Goal: Find specific page/section: Find specific page/section

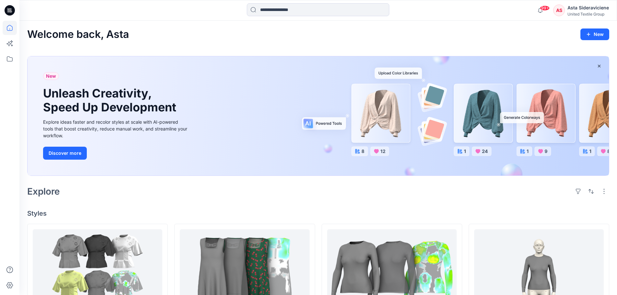
scroll to position [129, 0]
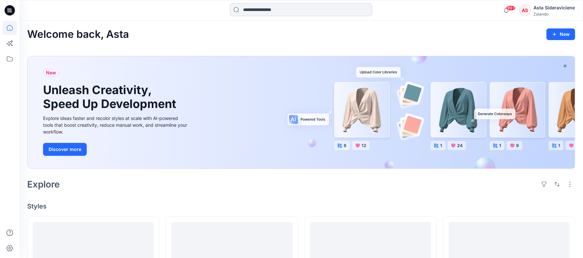
drag, startPoint x: 261, startPoint y: 12, endPoint x: 252, endPoint y: 1, distance: 13.3
click at [261, 11] on input at bounding box center [301, 9] width 142 height 13
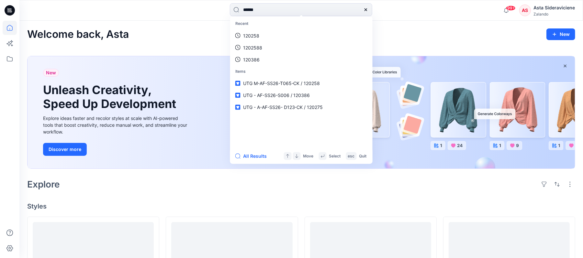
type input "******"
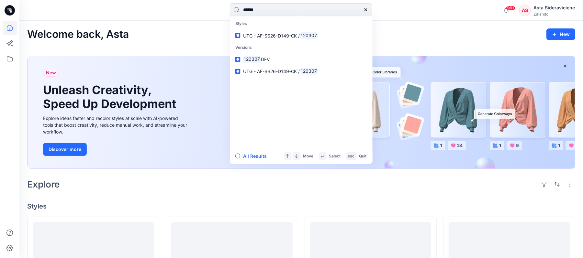
click at [241, 30] on link "UTG - AF-SS26-D149-CK / 120307" at bounding box center [301, 35] width 140 height 12
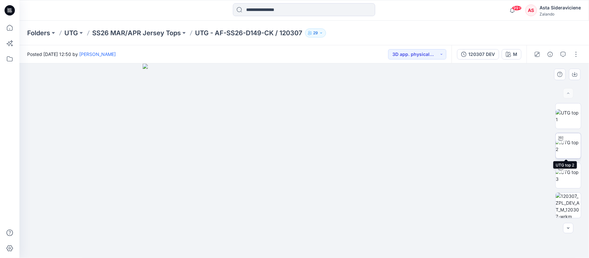
drag, startPoint x: 565, startPoint y: 148, endPoint x: 563, endPoint y: 142, distance: 6.4
click at [566, 148] on img at bounding box center [568, 146] width 25 height 14
drag, startPoint x: 319, startPoint y: 251, endPoint x: 340, endPoint y: 98, distance: 154.2
click at [341, 240] on icon at bounding box center [305, 239] width 196 height 24
